Goal: Entertainment & Leisure: Consume media (video, audio)

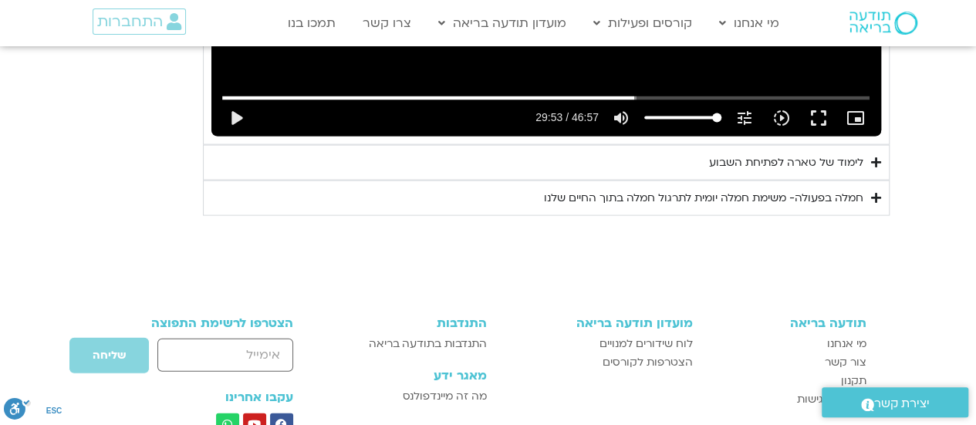
scroll to position [1601, 0]
click at [779, 158] on div "לימוד של טארה לפתיחת השבוע" at bounding box center [786, 163] width 154 height 19
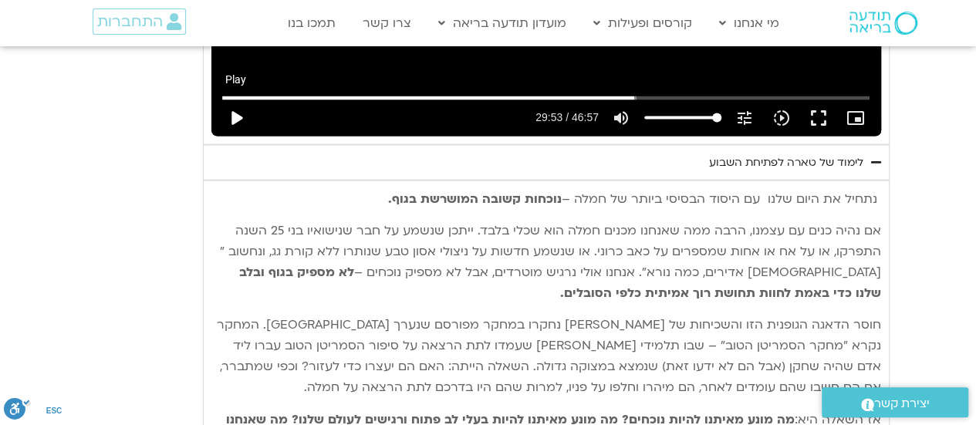
click at [229, 109] on button "play_arrow" at bounding box center [236, 118] width 37 height 37
type input "1793.953195"
click at [233, 113] on button "pause" at bounding box center [236, 118] width 37 height 37
click at [235, 110] on button "play_arrow" at bounding box center [236, 118] width 37 height 37
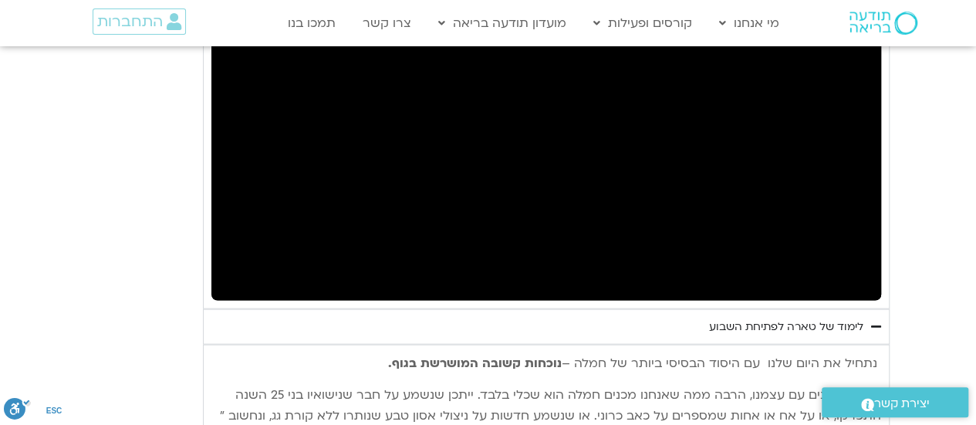
scroll to position [1437, 0]
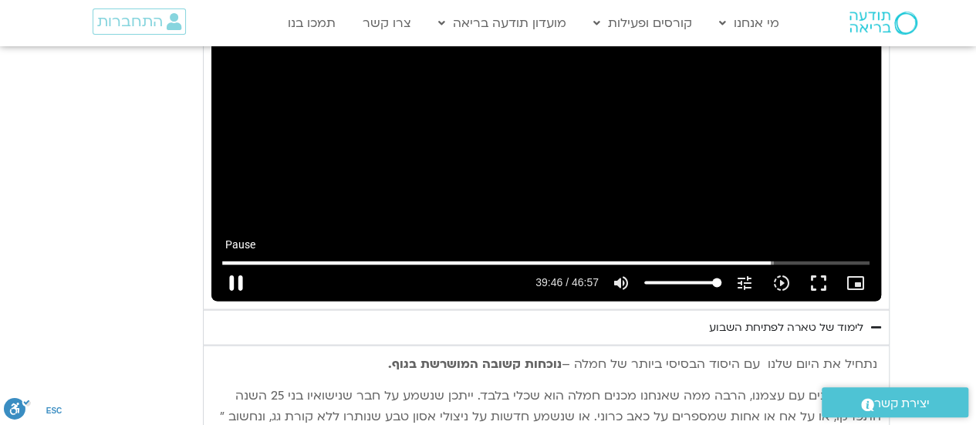
click at [240, 282] on button "pause" at bounding box center [236, 282] width 37 height 37
click at [226, 280] on button "play_arrow" at bounding box center [236, 282] width 37 height 37
type input "2388.725376"
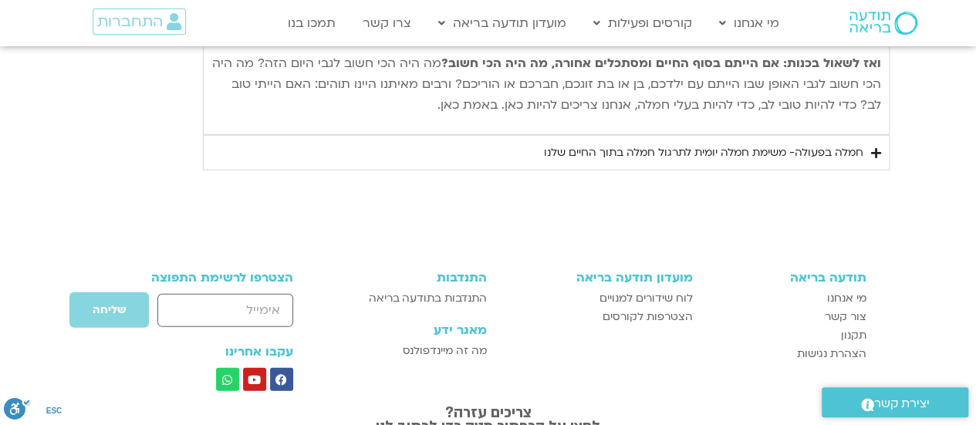
scroll to position [2136, 0]
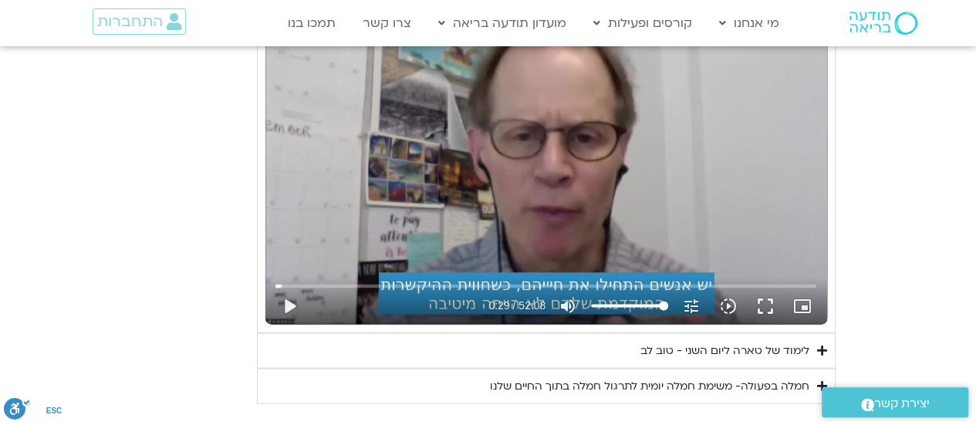
scroll to position [1330, 0]
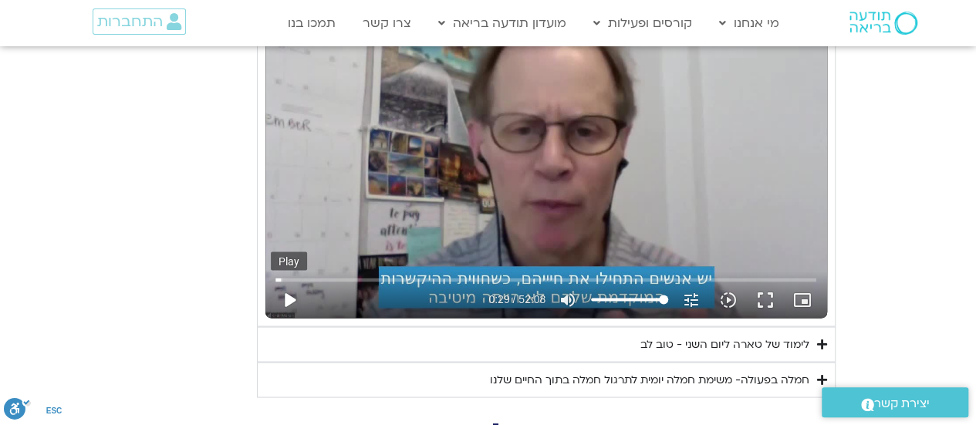
click at [287, 281] on button "play_arrow" at bounding box center [289, 299] width 37 height 37
click at [348, 275] on input "Seek" at bounding box center [545, 279] width 541 height 9
click at [396, 275] on input "Seek" at bounding box center [545, 279] width 541 height 9
click at [764, 281] on button "fullscreen" at bounding box center [765, 299] width 37 height 37
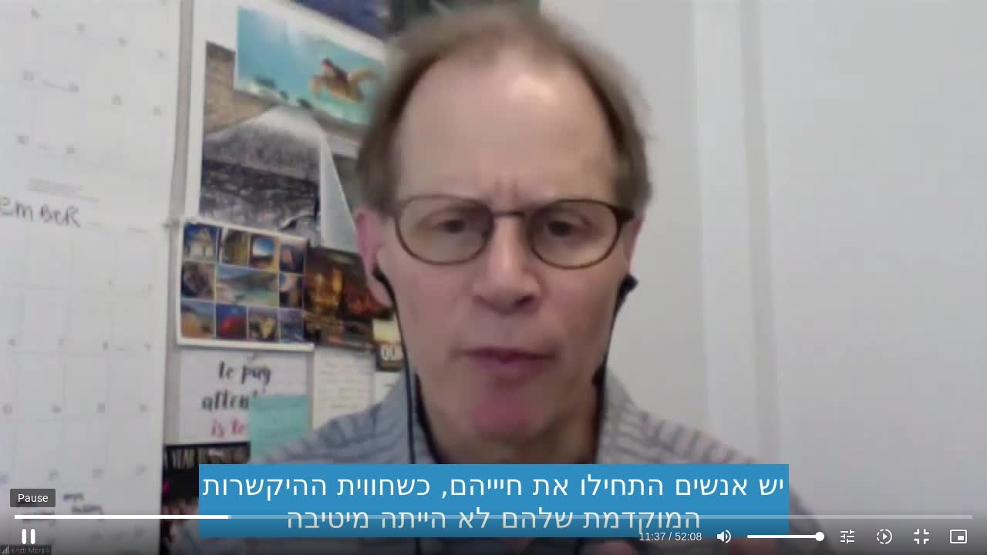
click at [32, 424] on button "pause" at bounding box center [28, 536] width 37 height 37
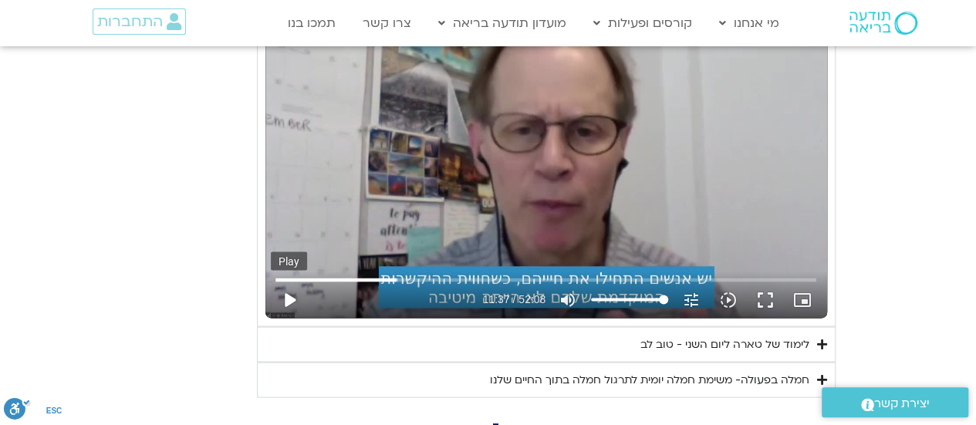
click at [295, 281] on button "play_arrow" at bounding box center [289, 299] width 37 height 37
click at [436, 275] on input "Seek" at bounding box center [545, 279] width 541 height 9
click at [764, 281] on button "fullscreen" at bounding box center [765, 299] width 37 height 37
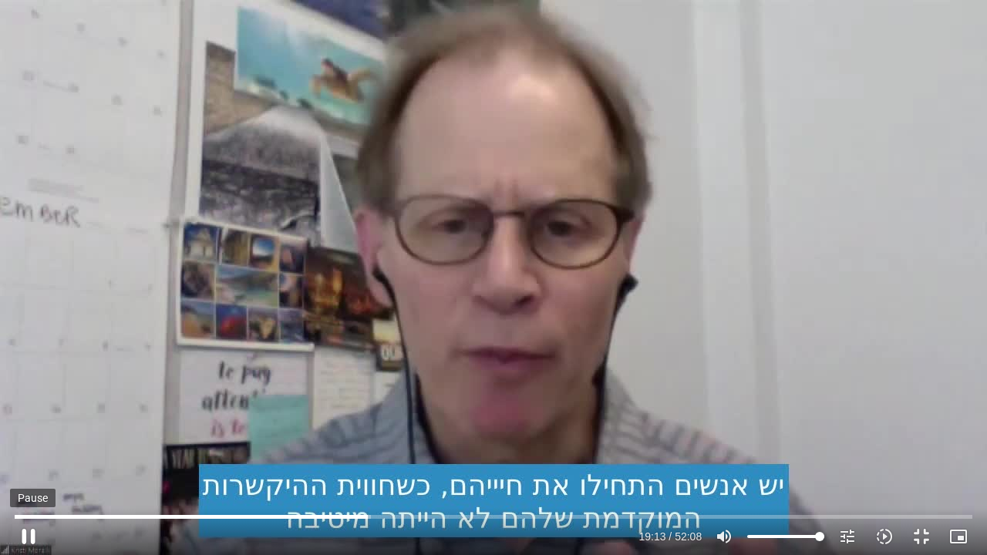
click at [34, 424] on button "pause" at bounding box center [28, 536] width 37 height 37
type input "1154.042667"
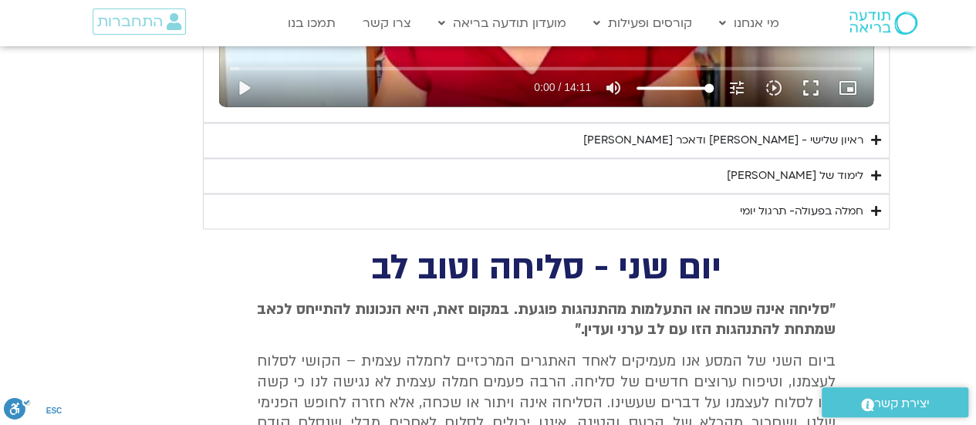
scroll to position [1085, 0]
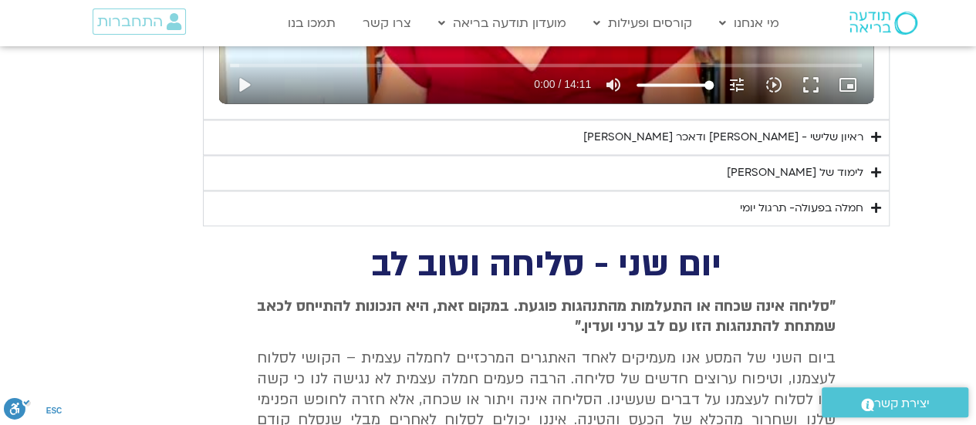
click at [845, 174] on div "לימוד של טארה" at bounding box center [795, 173] width 137 height 19
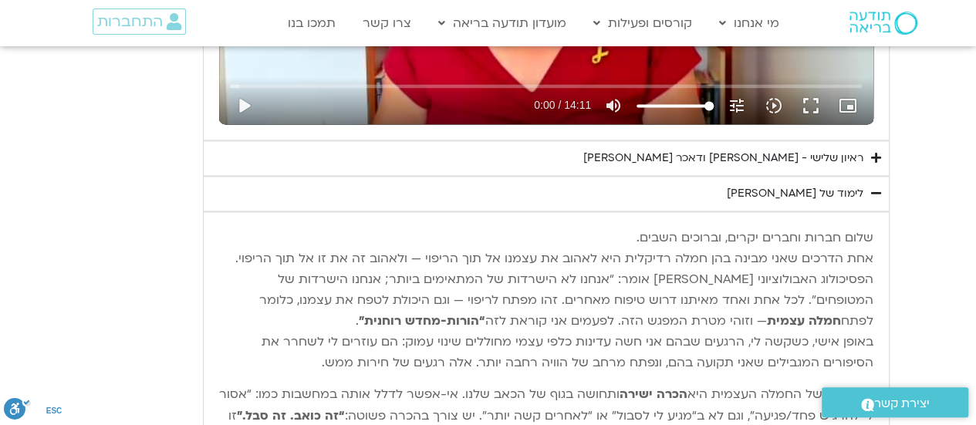
scroll to position [1048, 0]
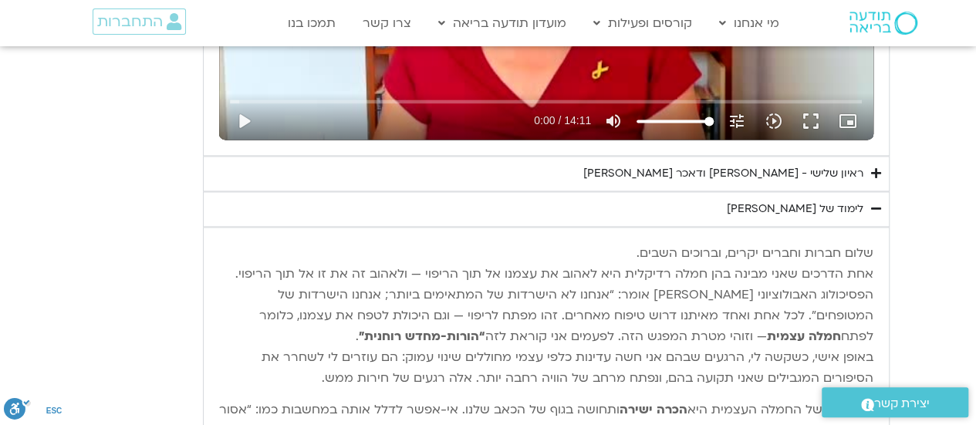
click at [808, 166] on div "ראיון שלישי - [PERSON_NAME] ודאכר [PERSON_NAME]" at bounding box center [723, 173] width 280 height 19
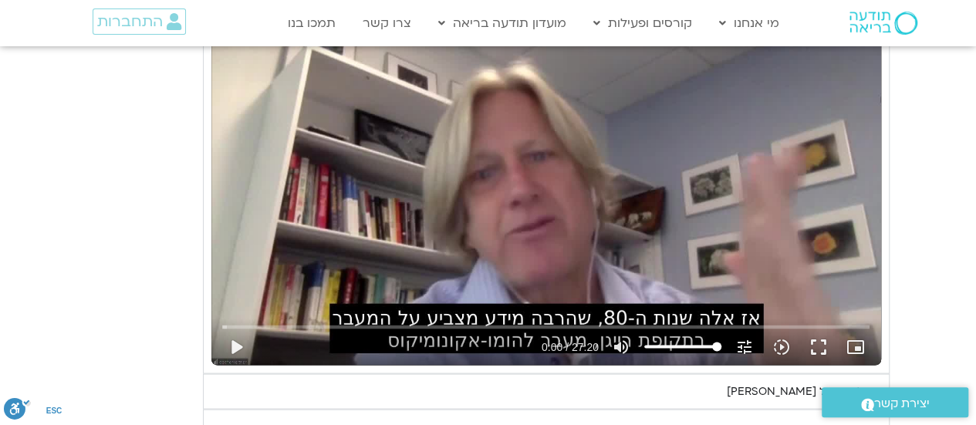
scroll to position [1263, 0]
